Goal: Information Seeking & Learning: Check status

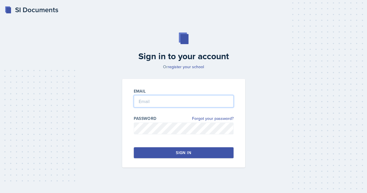
type input "[EMAIL_ADDRESS][DOMAIN_NAME]"
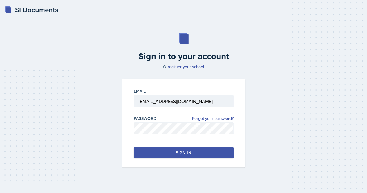
click at [154, 149] on button "Sign in" at bounding box center [184, 152] width 100 height 11
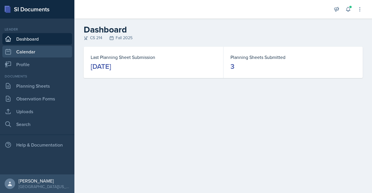
click at [30, 54] on link "Calendar" at bounding box center [37, 52] width 70 height 12
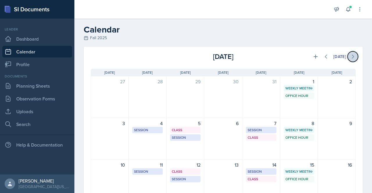
click at [347, 59] on button at bounding box center [352, 56] width 10 height 10
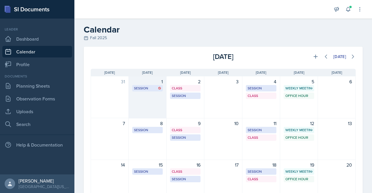
click at [152, 85] on div "Session MOR 289 3:00 PM - 4:00 PM" at bounding box center [147, 88] width 30 height 6
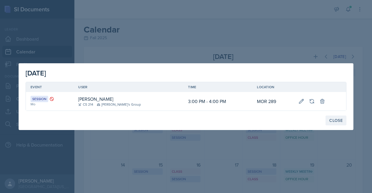
click at [345, 120] on button "Close" at bounding box center [335, 121] width 21 height 10
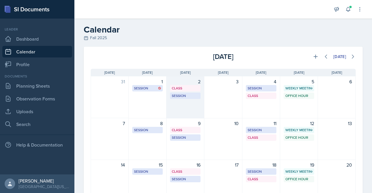
click at [192, 101] on div "2 Class OKT S105 9:40 AM - 11:00 AM Session MOR 289 2:30 PM - 3:30 PM" at bounding box center [185, 97] width 38 height 42
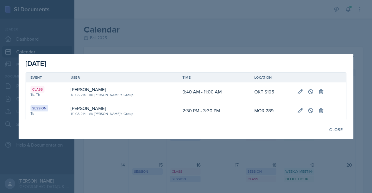
click at [198, 111] on td "2:30 PM - 3:30 PM" at bounding box center [214, 110] width 72 height 19
copy td "2:30 PM - 3:30 PM"
click at [198, 111] on td "2:30 PM - 3:30 PM" at bounding box center [214, 110] width 72 height 19
